Goal: Register for event/course

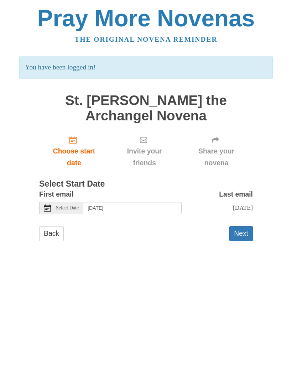
click at [246, 228] on button "Next" at bounding box center [240, 233] width 23 height 15
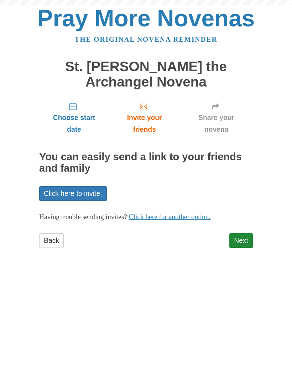
click at [246, 233] on link "Next" at bounding box center [240, 240] width 23 height 15
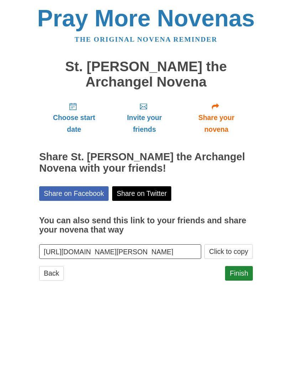
click at [245, 268] on link "Finish" at bounding box center [239, 273] width 28 height 15
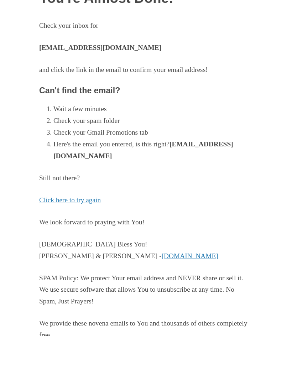
scroll to position [24, 0]
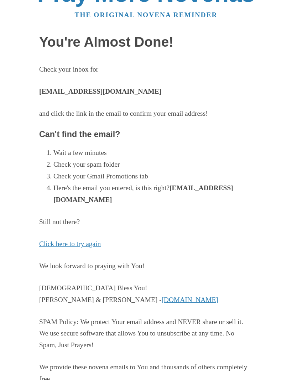
click at [162, 298] on link "PrayMoreNovenas.com" at bounding box center [190, 299] width 57 height 7
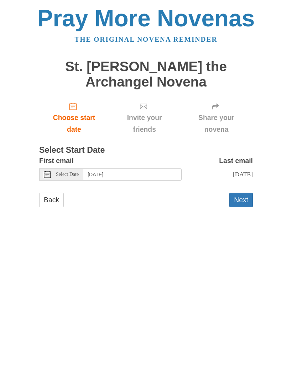
click at [291, 129] on body "Pray More Novenas The original novena reminder St. Michael the Archangel Novena…" at bounding box center [146, 114] width 292 height 228
click at [247, 198] on button "Next" at bounding box center [240, 200] width 23 height 15
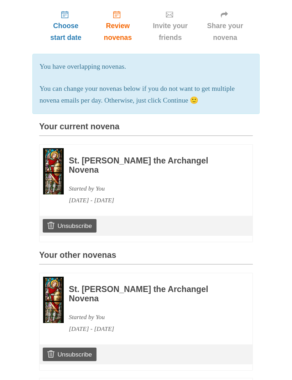
scroll to position [94, 0]
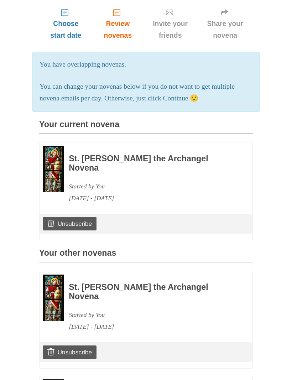
click at [190, 159] on h3 "St. [PERSON_NAME] the Archangel Novena" at bounding box center [151, 163] width 164 height 18
click at [184, 160] on h3 "St. [PERSON_NAME] the Archangel Novena" at bounding box center [151, 163] width 164 height 18
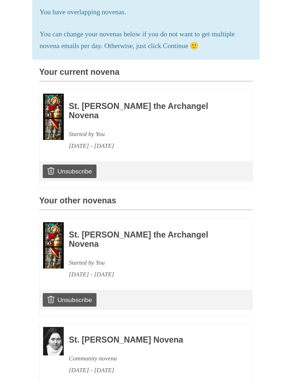
click at [131, 260] on div "St. Michael the Archangel Novena Started by You September 24, 2025 - October 3,…" at bounding box center [146, 251] width 213 height 65
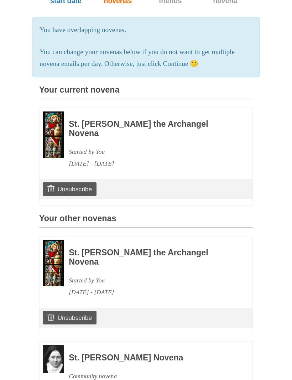
scroll to position [172, 0]
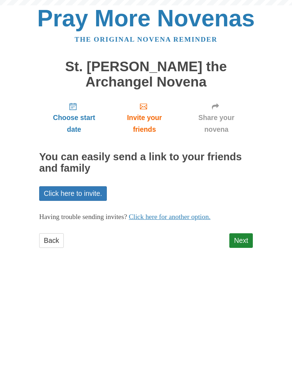
scroll to position [2, 0]
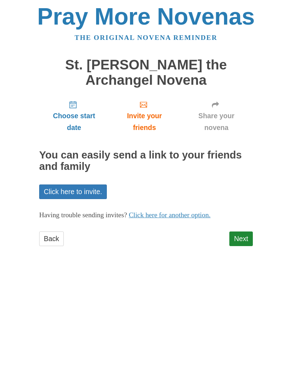
click at [222, 125] on span "Share your novena" at bounding box center [216, 123] width 59 height 23
